Goal: Find contact information: Find contact information

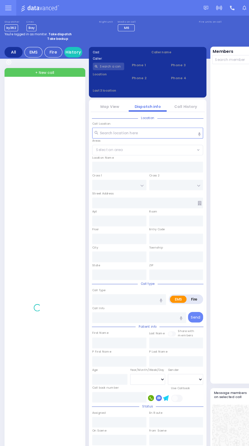
click at [21, 8] on img at bounding box center [35, 7] width 34 height 6
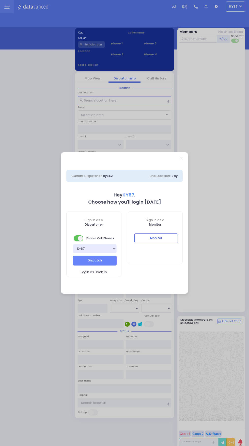
select select "9"
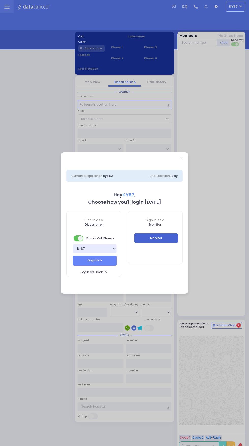
click at [160, 237] on button "Monitor" at bounding box center [156, 239] width 44 height 10
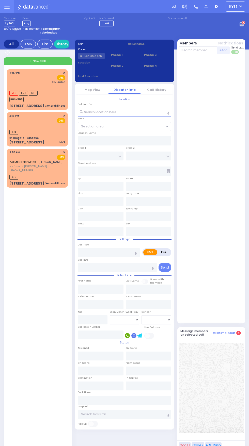
click at [8, 5] on icon at bounding box center [6, 5] width 5 height 0
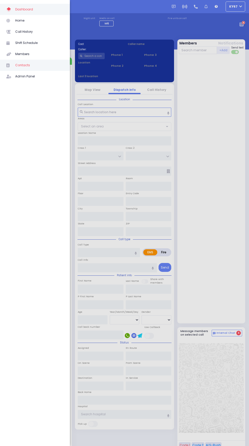
click at [35, 62] on span "Contacts" at bounding box center [39, 65] width 48 height 7
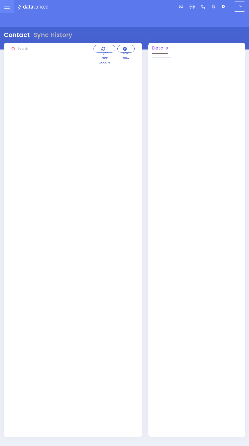
type input "[DATE] - [DATE]"
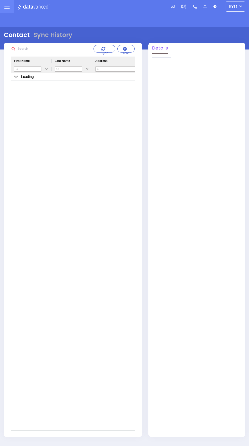
click at [39, 37] on div "Sync History" at bounding box center [53, 34] width 39 height 9
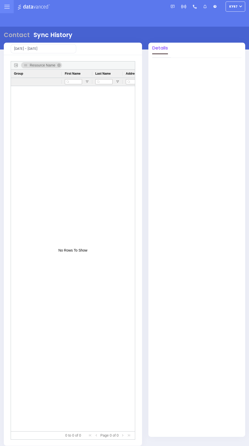
click at [20, 7] on img at bounding box center [35, 7] width 34 height 6
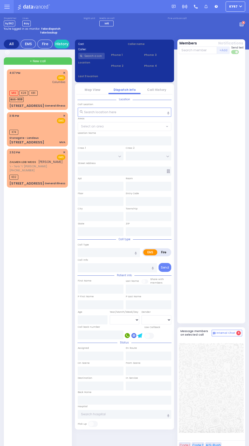
click at [7, 5] on icon at bounding box center [6, 5] width 5 height 0
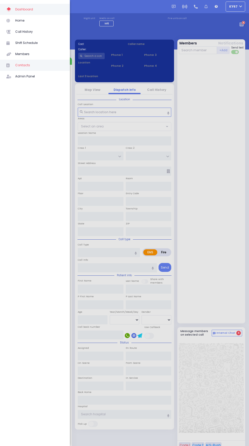
click at [31, 65] on span "Contacts" at bounding box center [39, 65] width 48 height 7
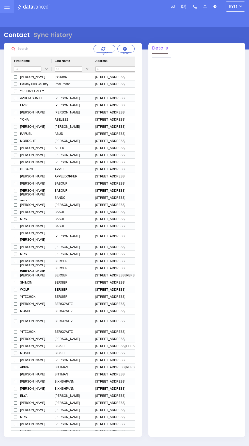
click at [29, 49] on input "text" at bounding box center [54, 48] width 76 height 9
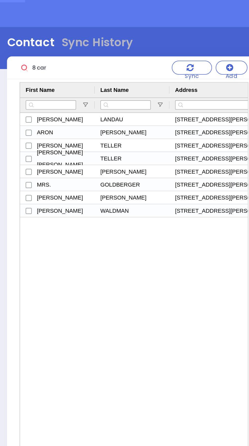
type input "8 car"
click at [64, 76] on div "LANDAU" at bounding box center [72, 76] width 41 height 7
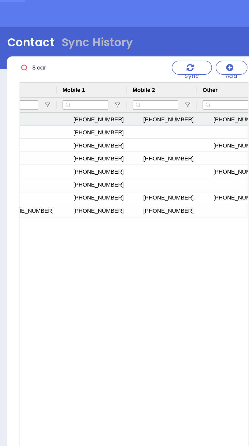
scroll to position [0, 471]
